Goal: Information Seeking & Learning: Learn about a topic

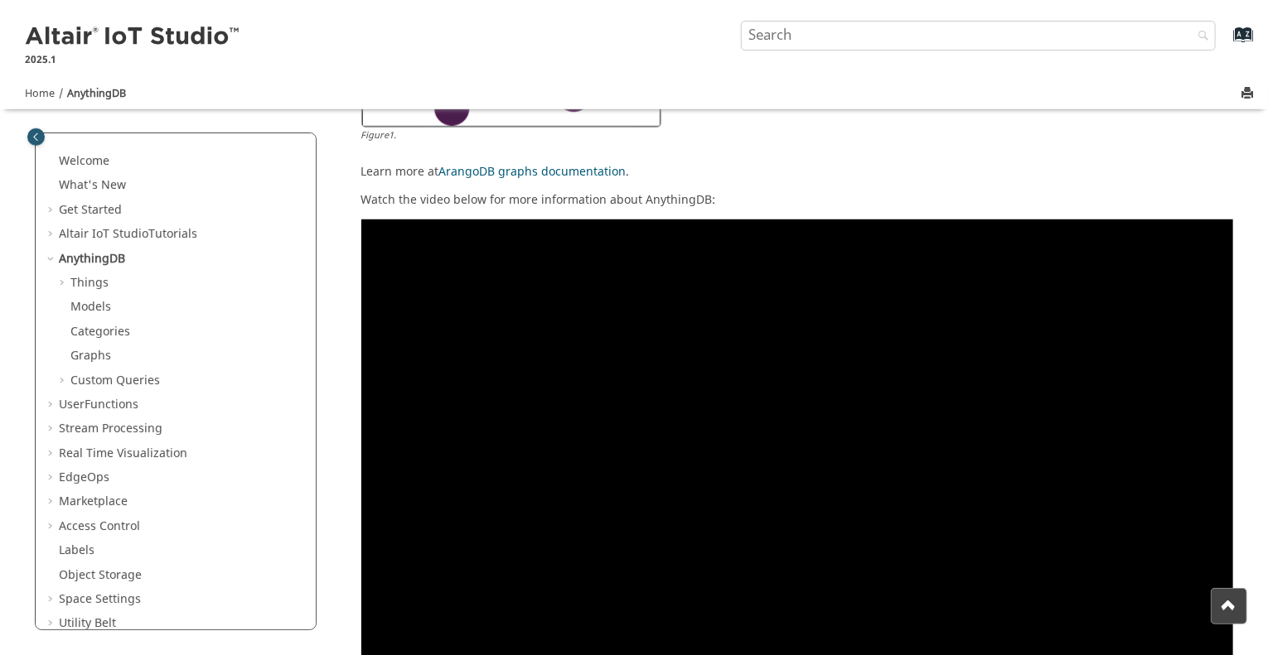
click at [849, 150] on figure "Figure 1 ." at bounding box center [797, 24] width 873 height 264
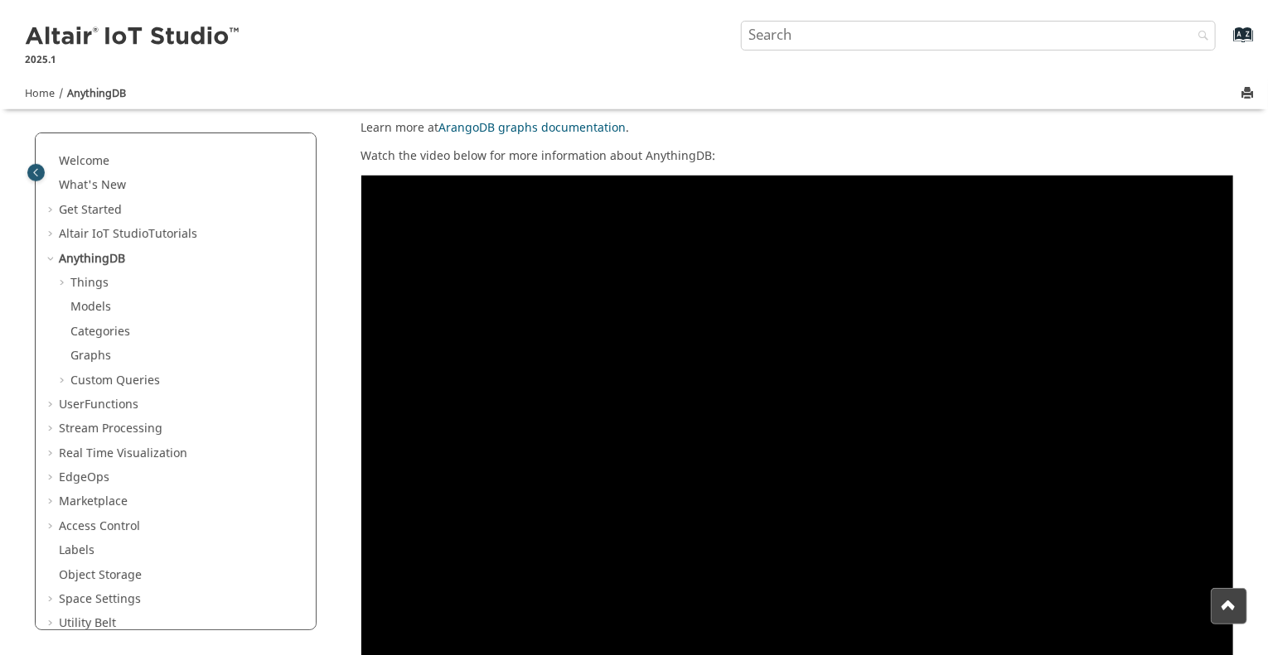
scroll to position [578, 0]
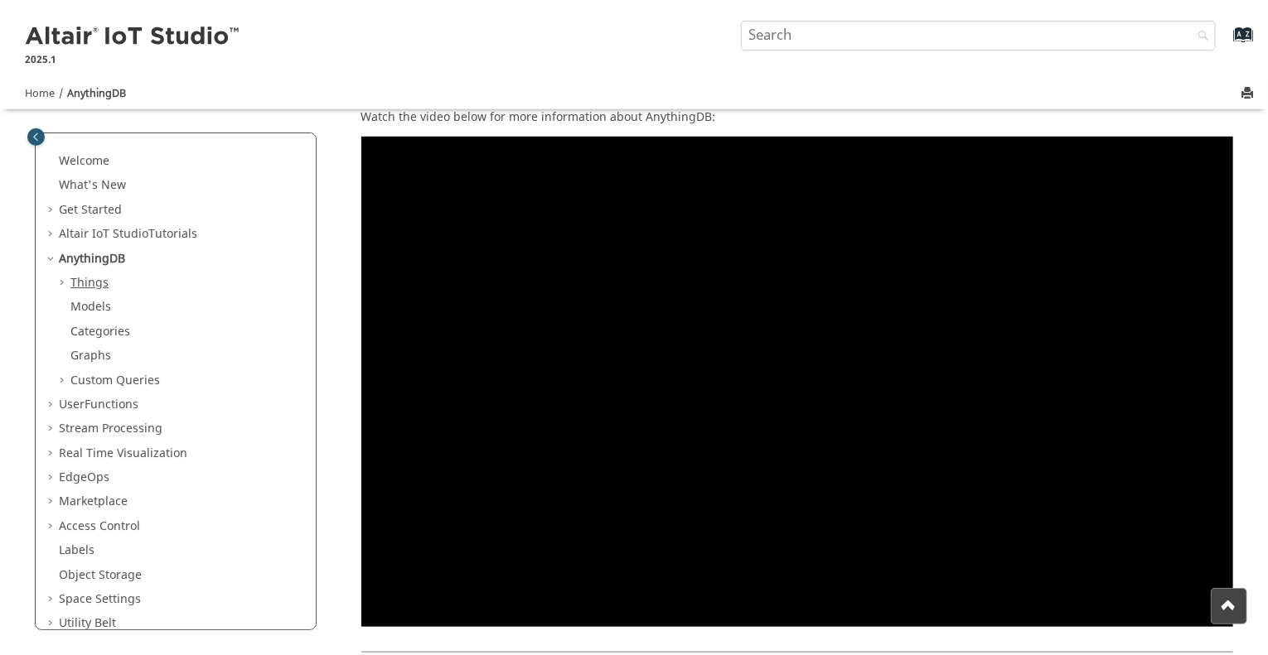
click at [96, 281] on link "Things" at bounding box center [89, 282] width 38 height 17
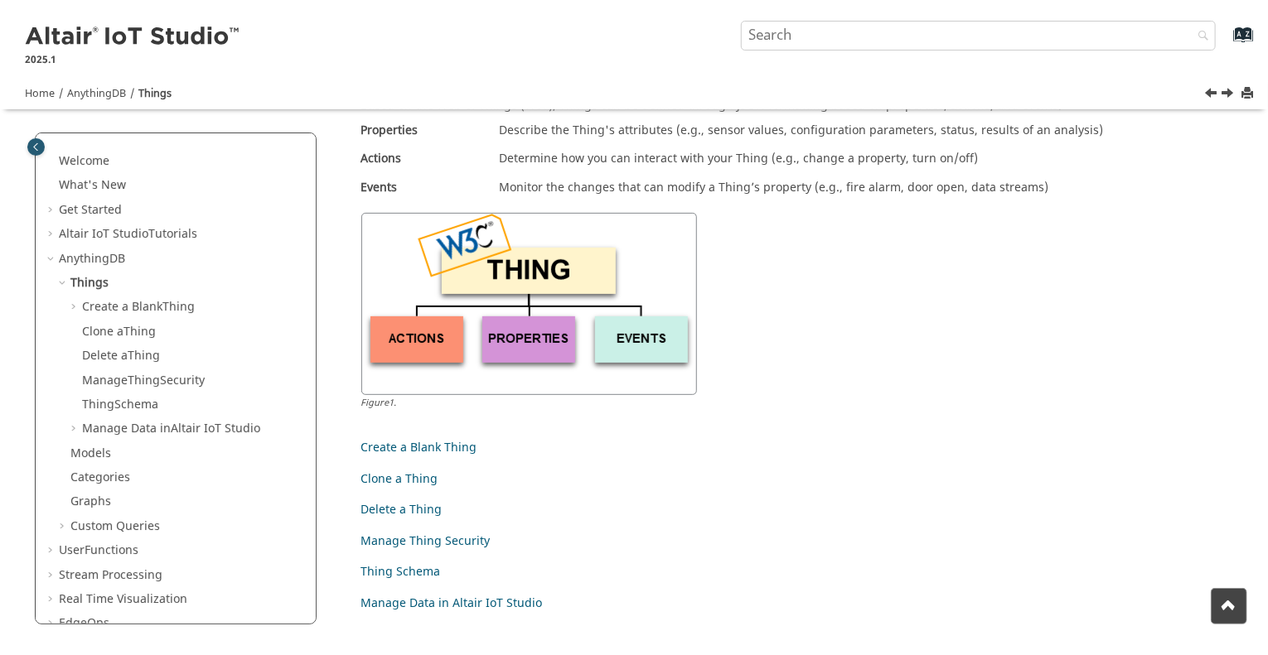
scroll to position [166, 0]
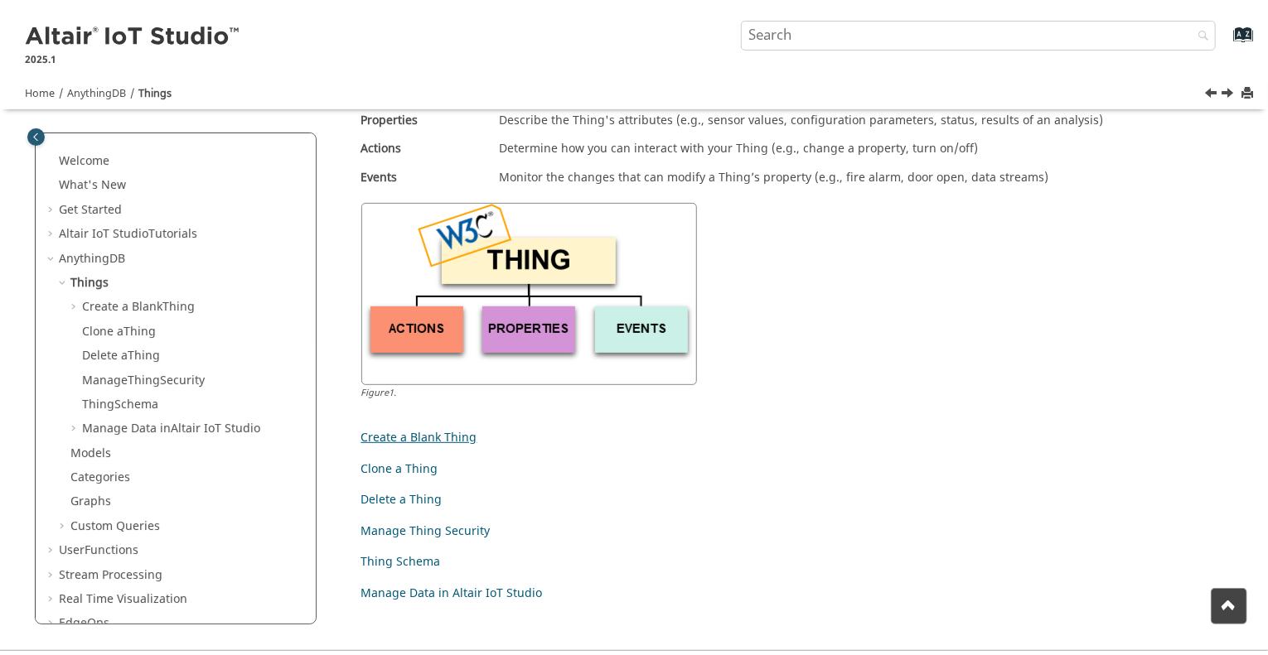
click at [447, 438] on link "Create a Blank Thing" at bounding box center [419, 437] width 116 height 17
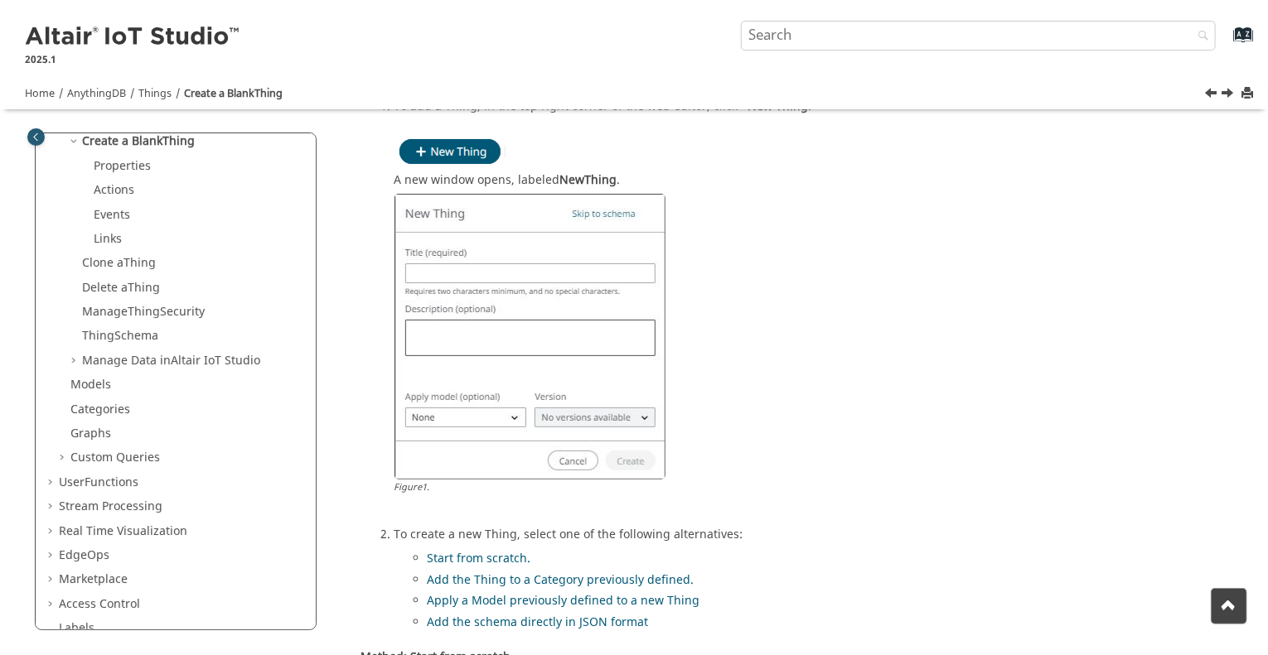
scroll to position [331, 0]
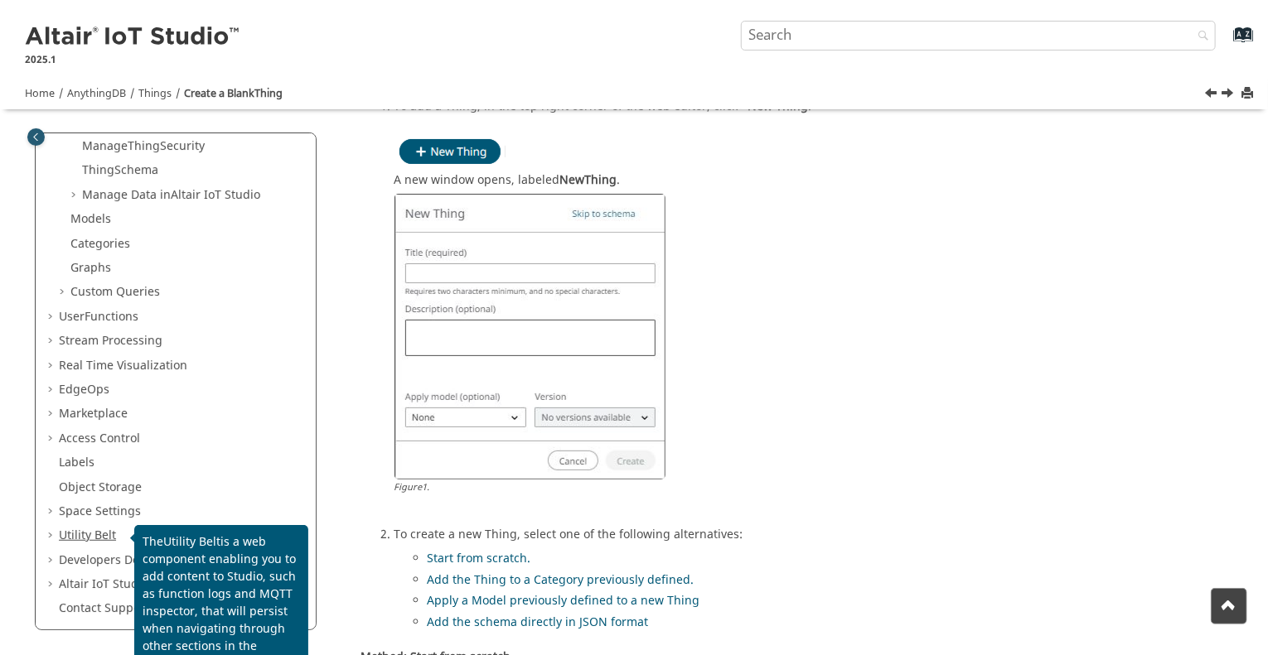
click at [96, 533] on link "Utility Belt" at bounding box center [87, 535] width 57 height 17
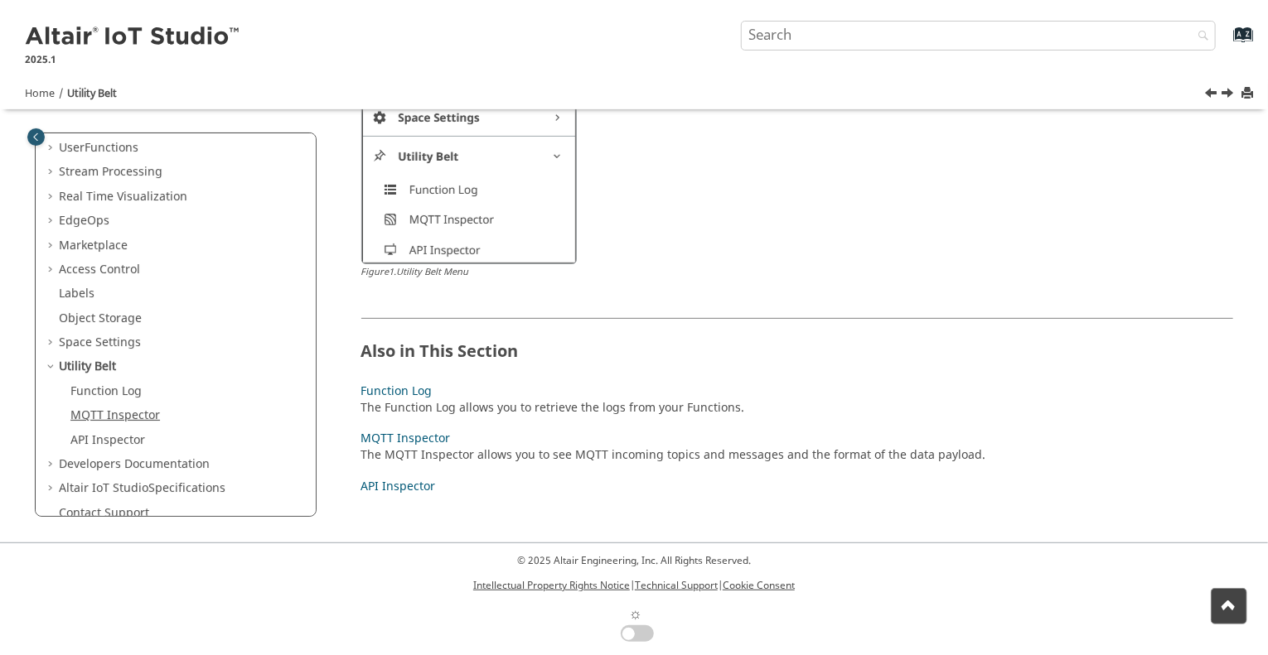
scroll to position [162, 0]
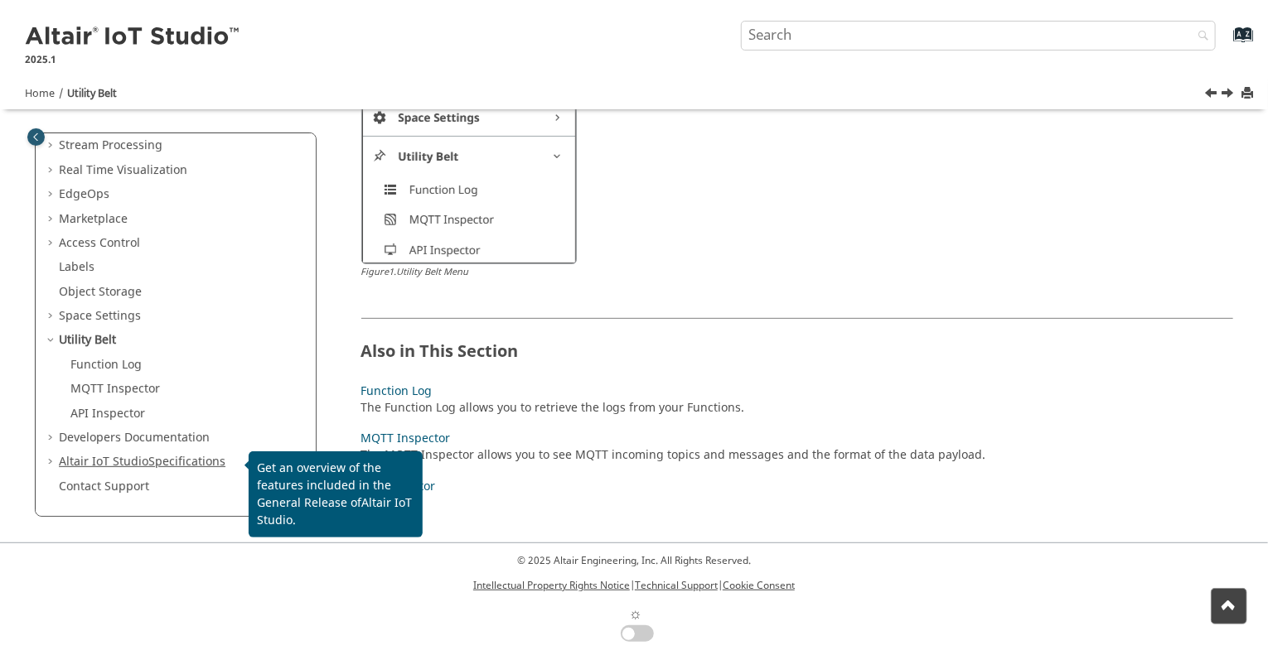
click at [114, 465] on span "Altair IoT Studio" at bounding box center [103, 461] width 89 height 17
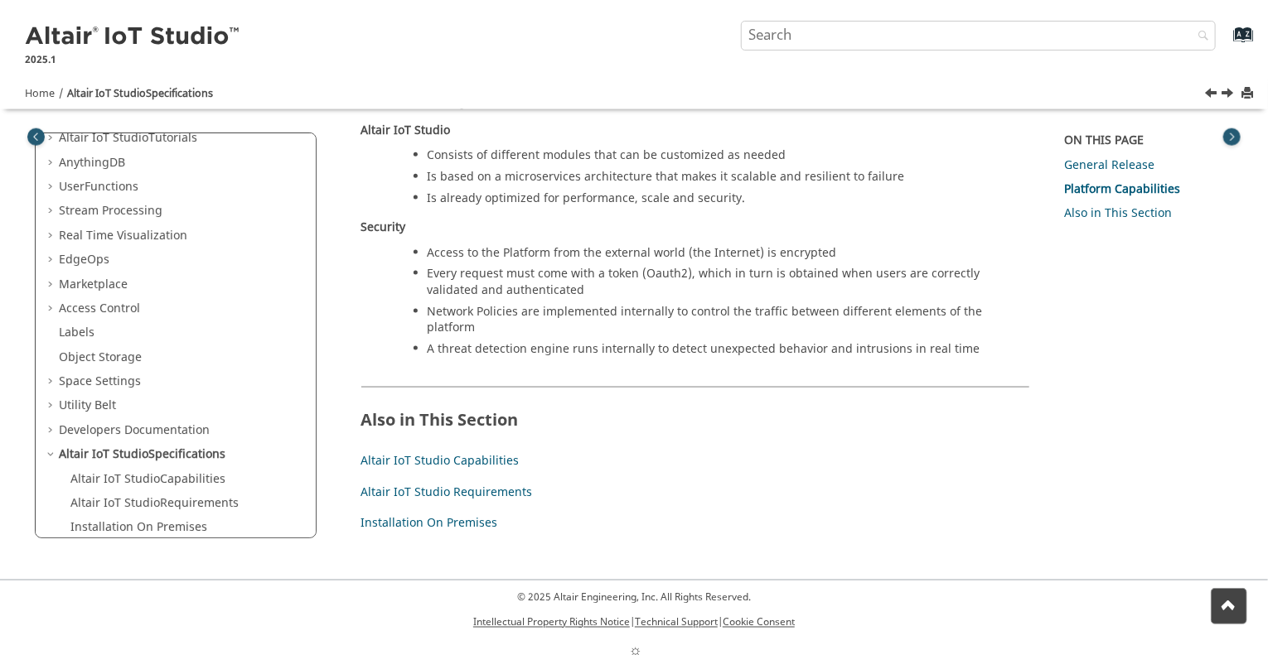
scroll to position [141, 0]
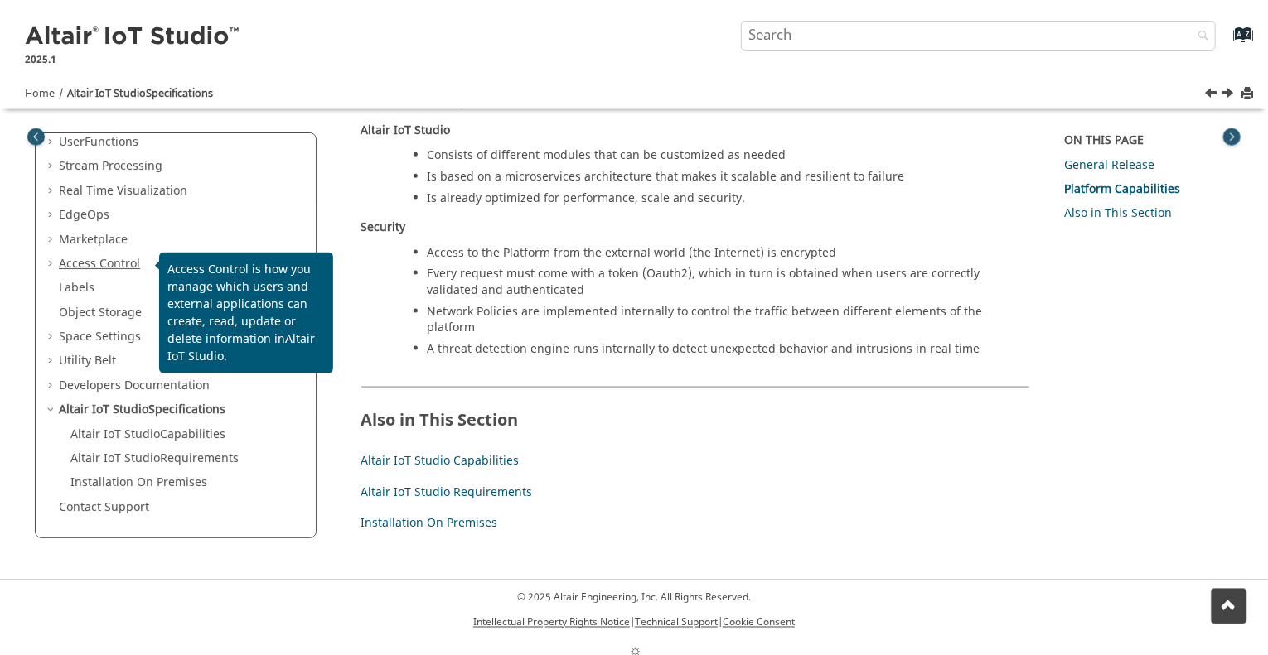
click at [114, 264] on link "Access Control" at bounding box center [99, 263] width 81 height 17
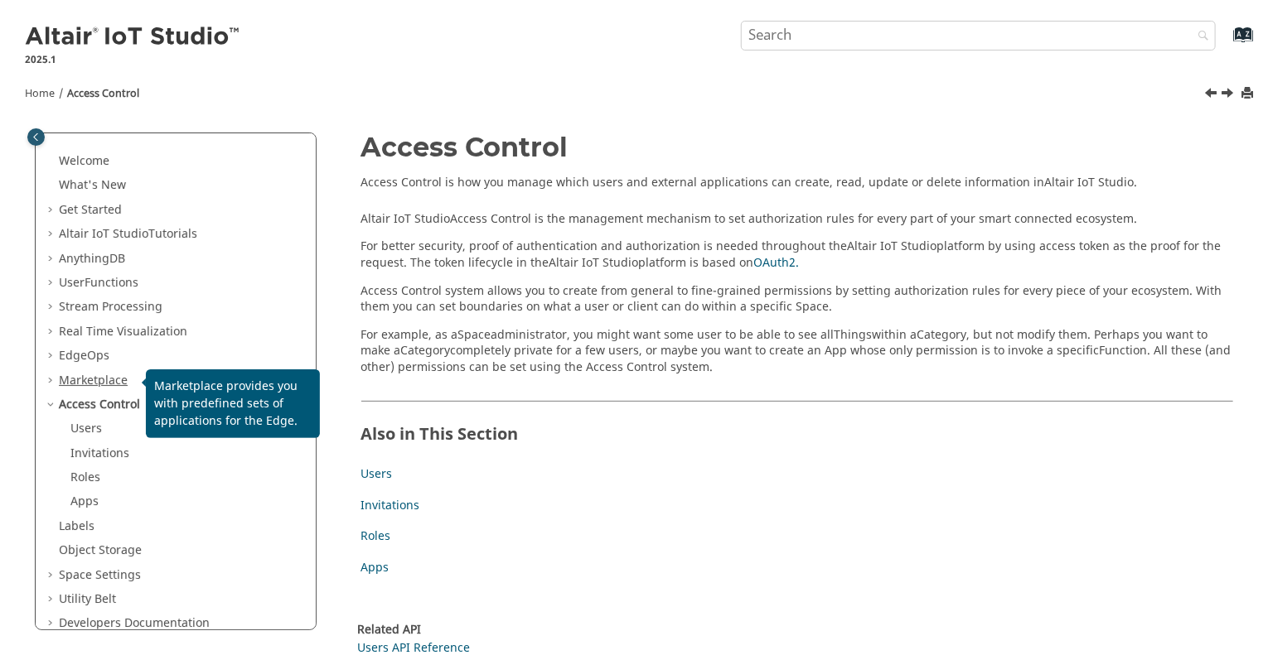
click at [109, 374] on link "Marketplace" at bounding box center [93, 380] width 69 height 17
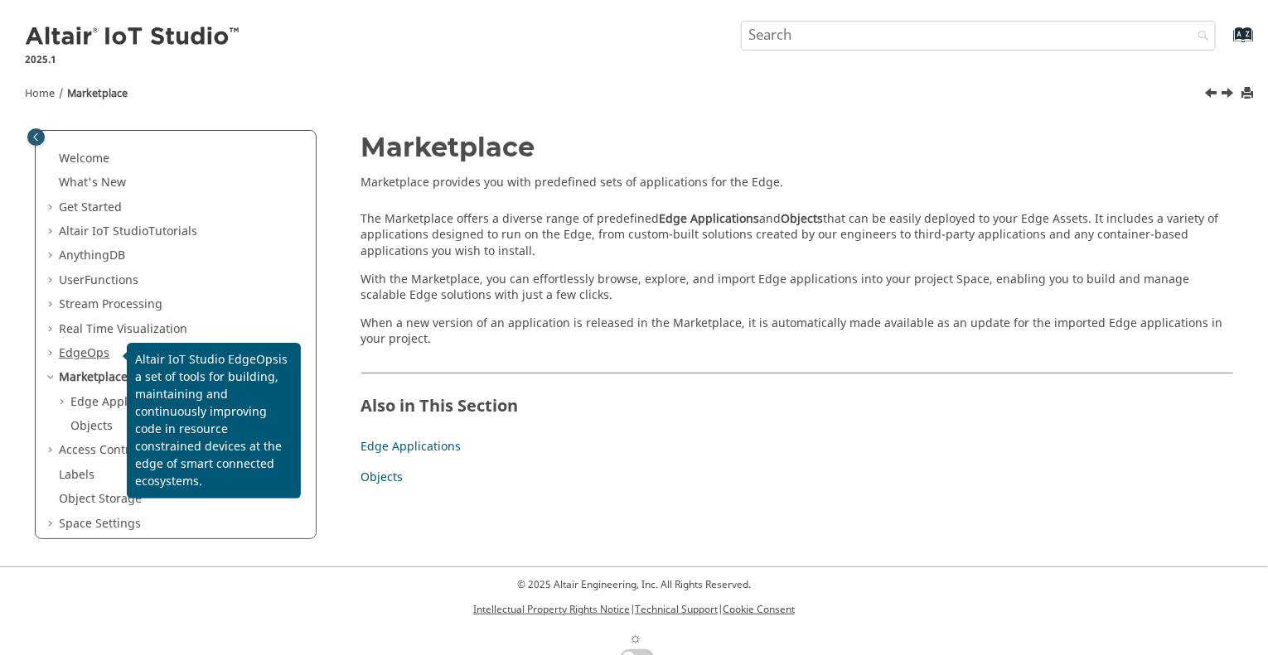
click at [99, 351] on span "EdgeOps" at bounding box center [84, 353] width 51 height 17
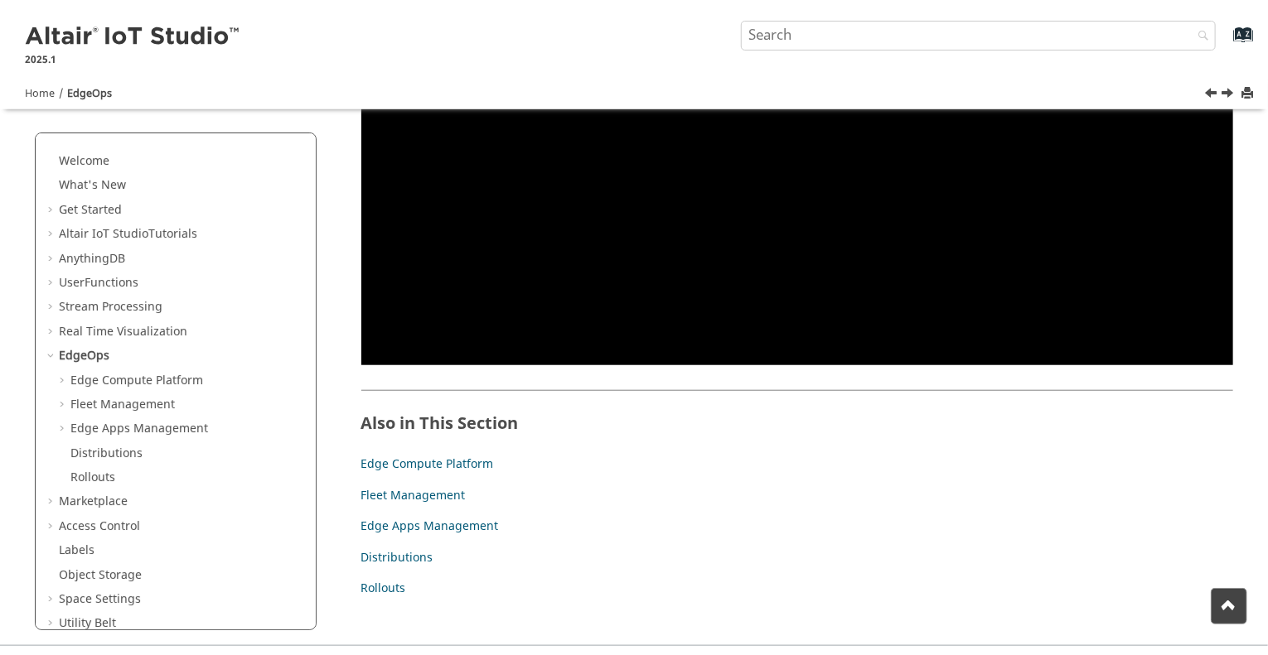
scroll to position [580, 0]
